Goal: Transaction & Acquisition: Subscribe to service/newsletter

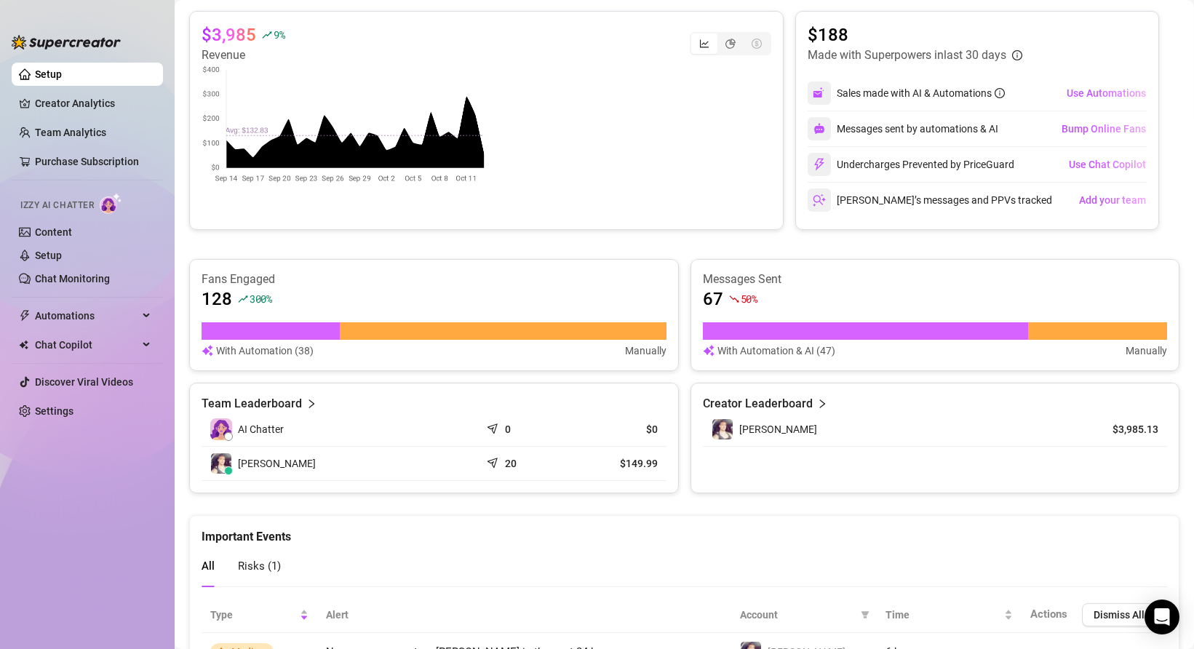
scroll to position [329, 0]
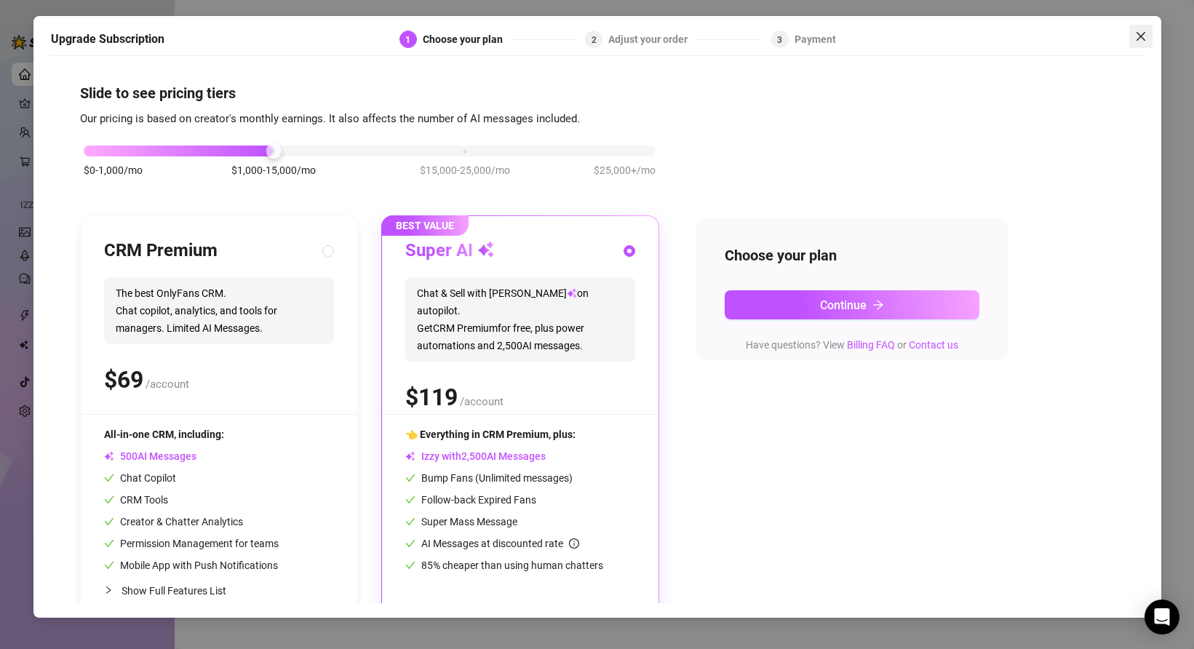
click at [943, 37] on span "Close" at bounding box center [1140, 37] width 23 height 12
